Goal: Information Seeking & Learning: Learn about a topic

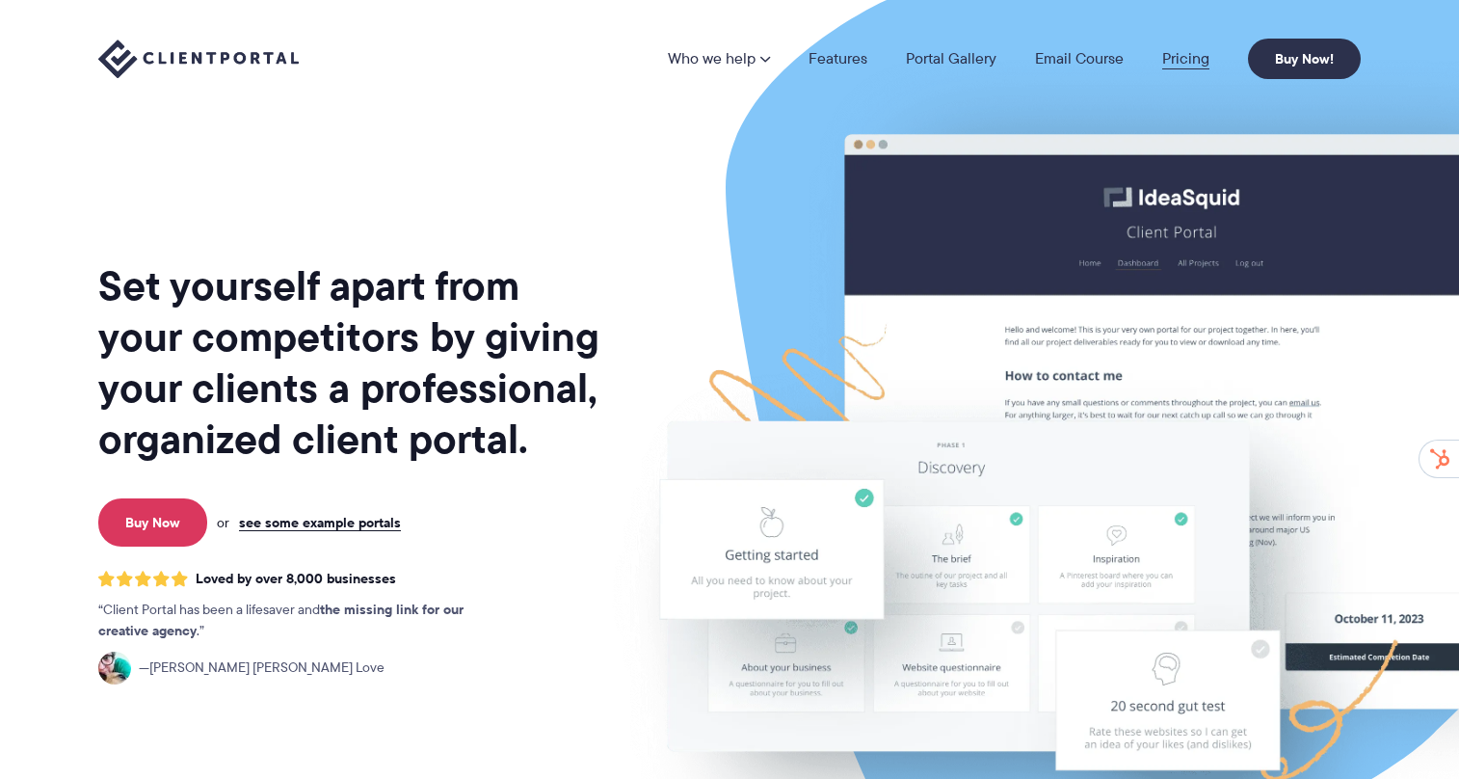
click at [1197, 59] on link "Pricing" at bounding box center [1185, 58] width 47 height 15
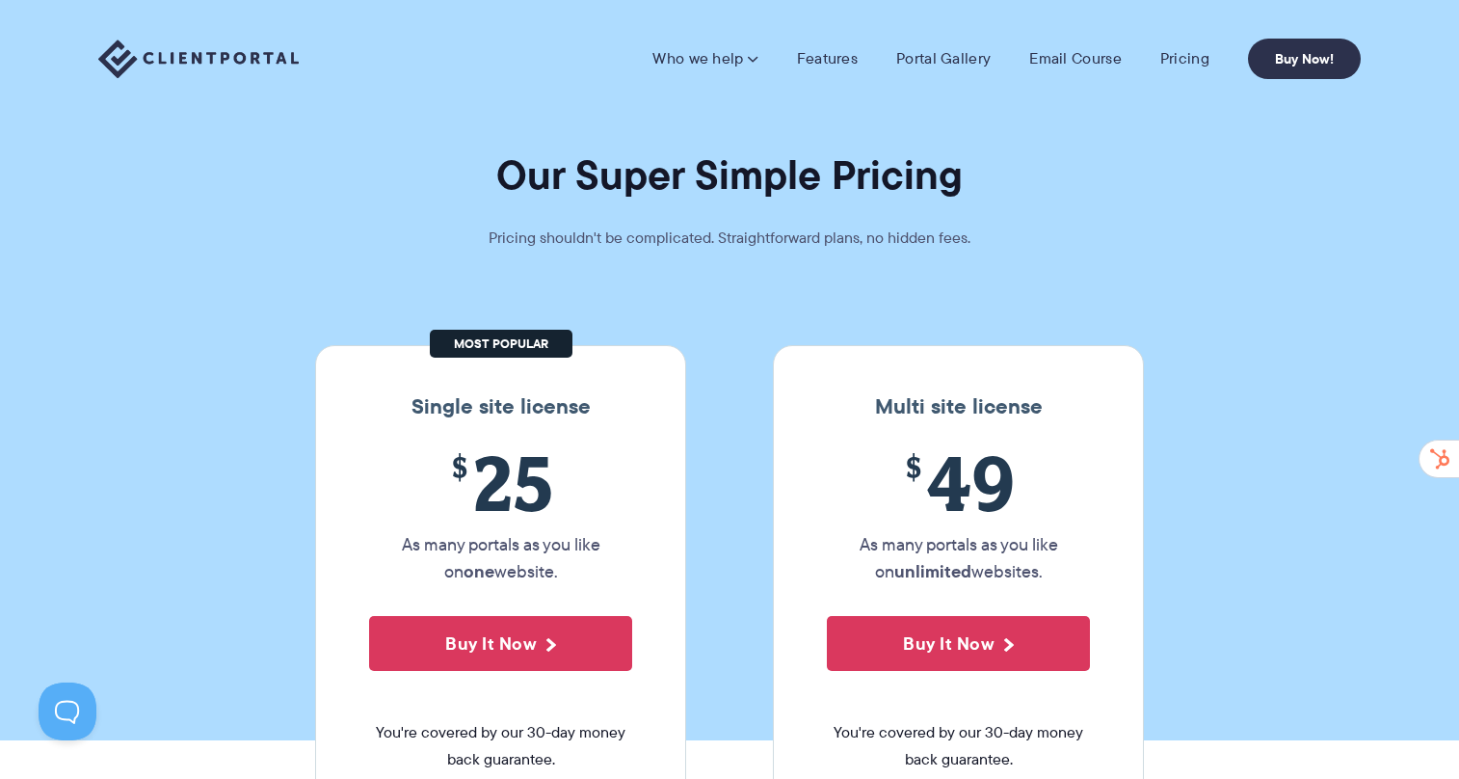
drag, startPoint x: 112, startPoint y: 488, endPoint x: 106, endPoint y: -190, distance: 677.7
click at [831, 57] on link "Features" at bounding box center [827, 58] width 61 height 19
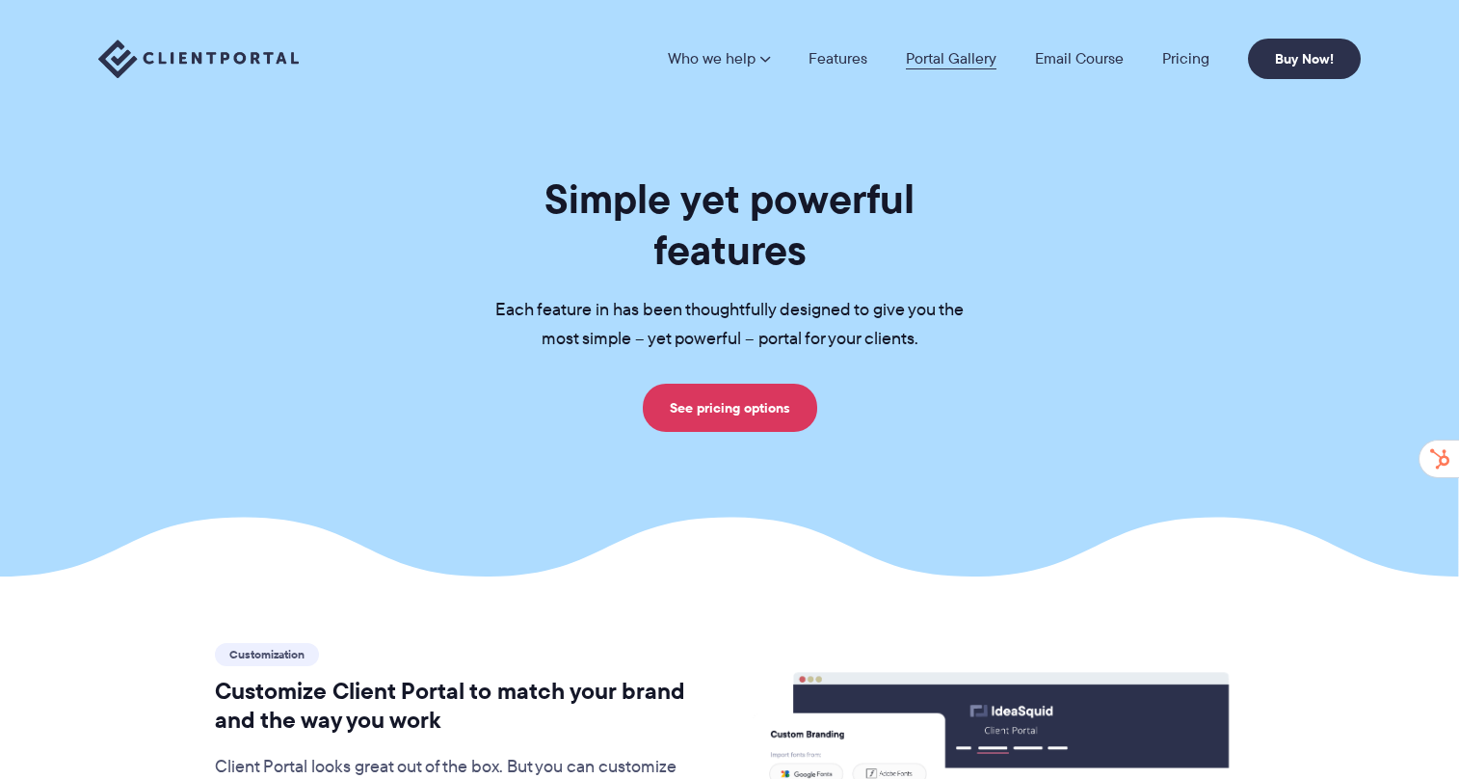
click at [974, 57] on link "Portal Gallery" at bounding box center [951, 58] width 91 height 15
